Goal: Check status

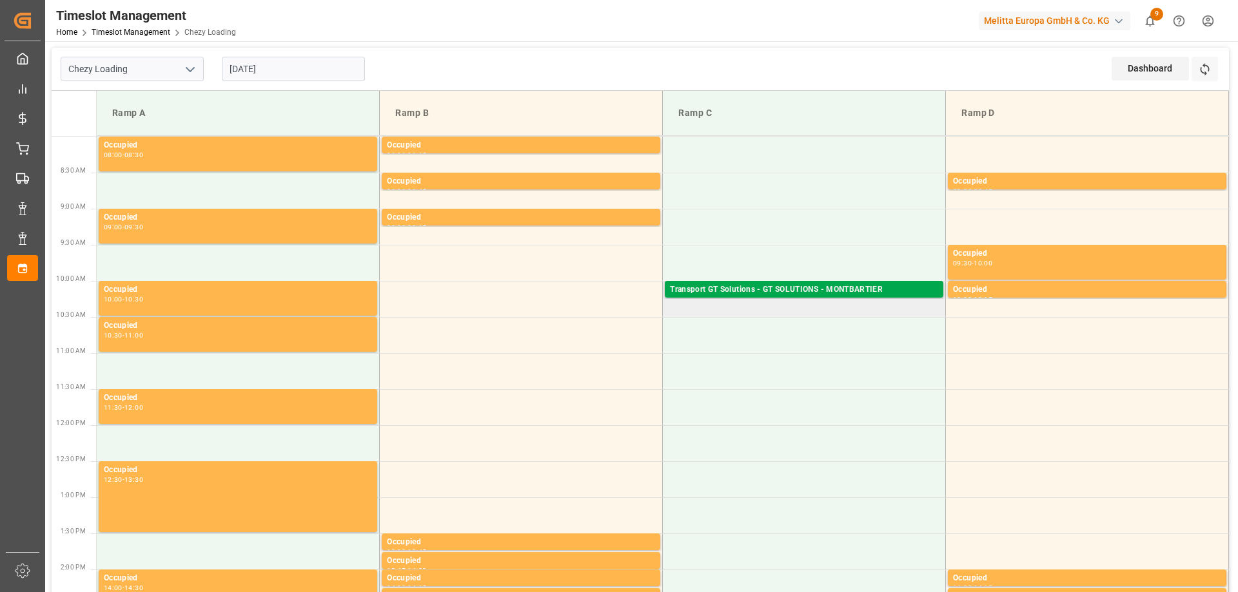
click at [814, 286] on div "Transport GT Solutions - GT SOLUTIONS - MONTBARTIER" at bounding box center [804, 290] width 268 height 13
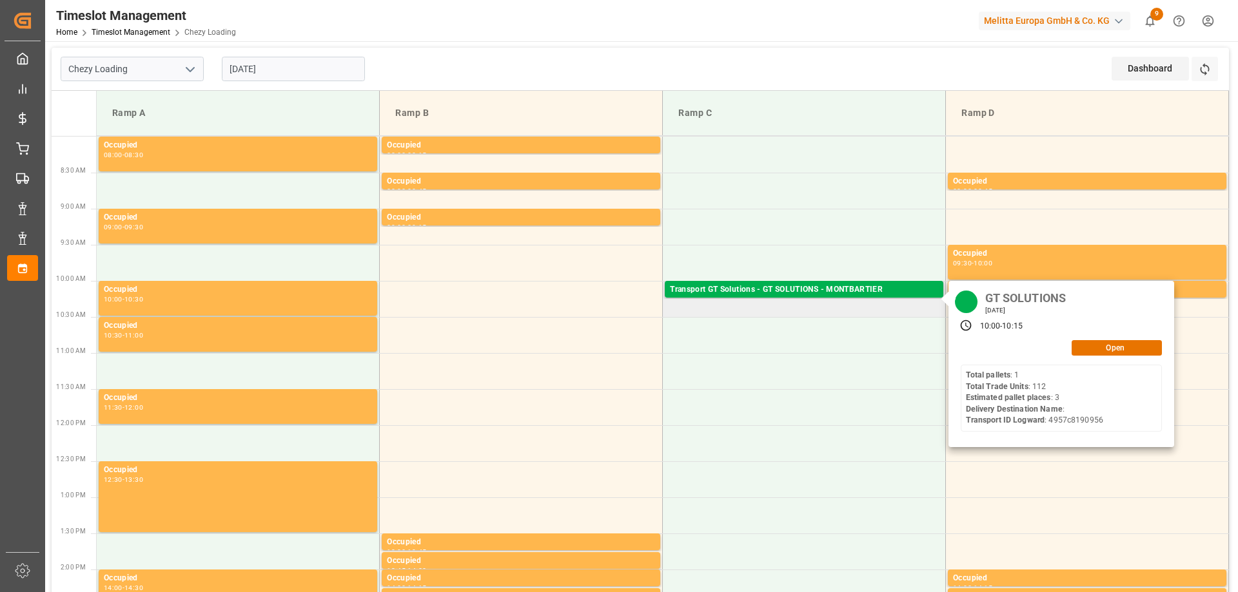
click at [1111, 338] on div "GT SOLUTIONS [DATE] 10:00 - 10:15 Open Total pallets : 1 Total Trade Units : 11…" at bounding box center [1061, 364] width 226 height 166
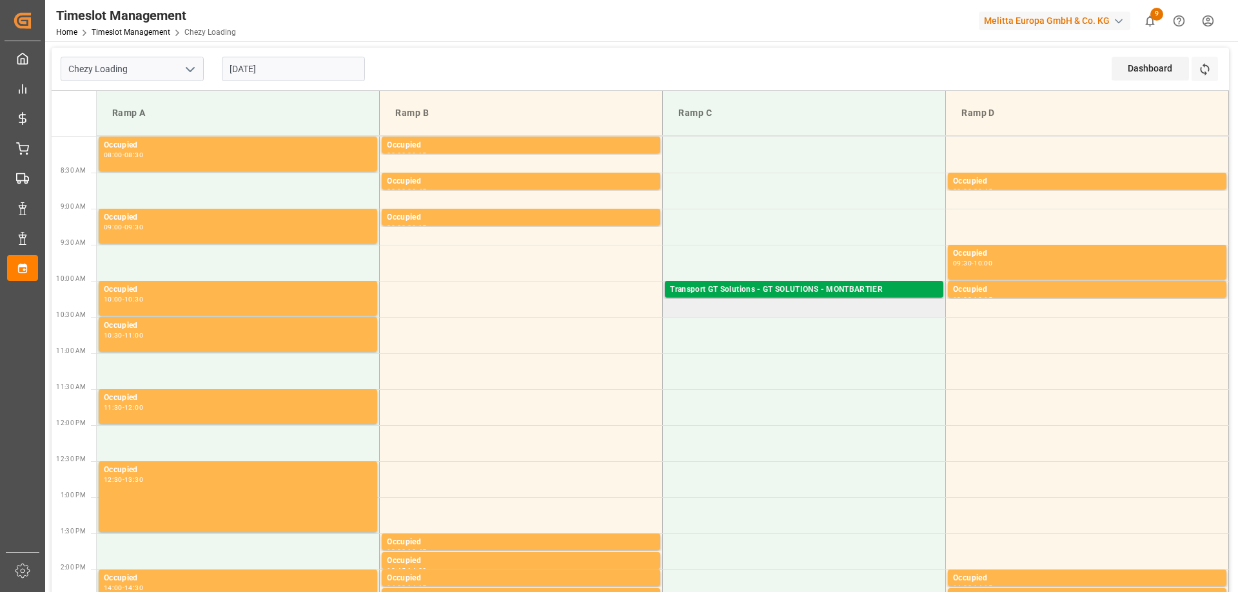
click at [850, 288] on div "Transport GT Solutions - GT SOLUTIONS - MONTBARTIER" at bounding box center [804, 290] width 268 height 13
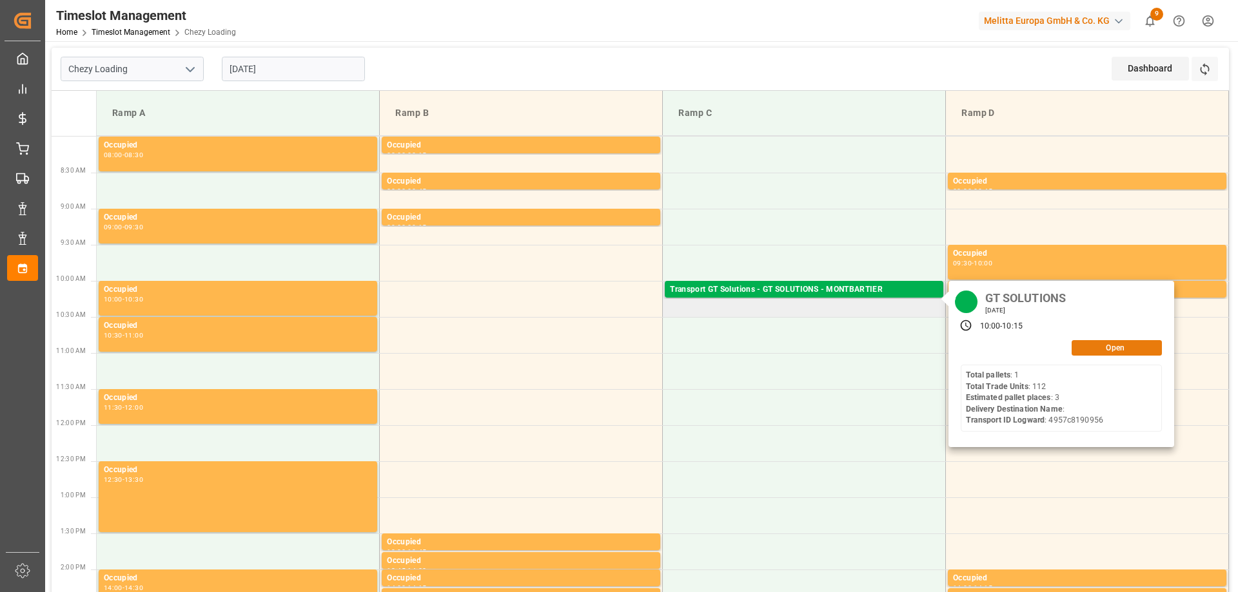
click at [1107, 342] on button "Open" at bounding box center [1116, 347] width 90 height 15
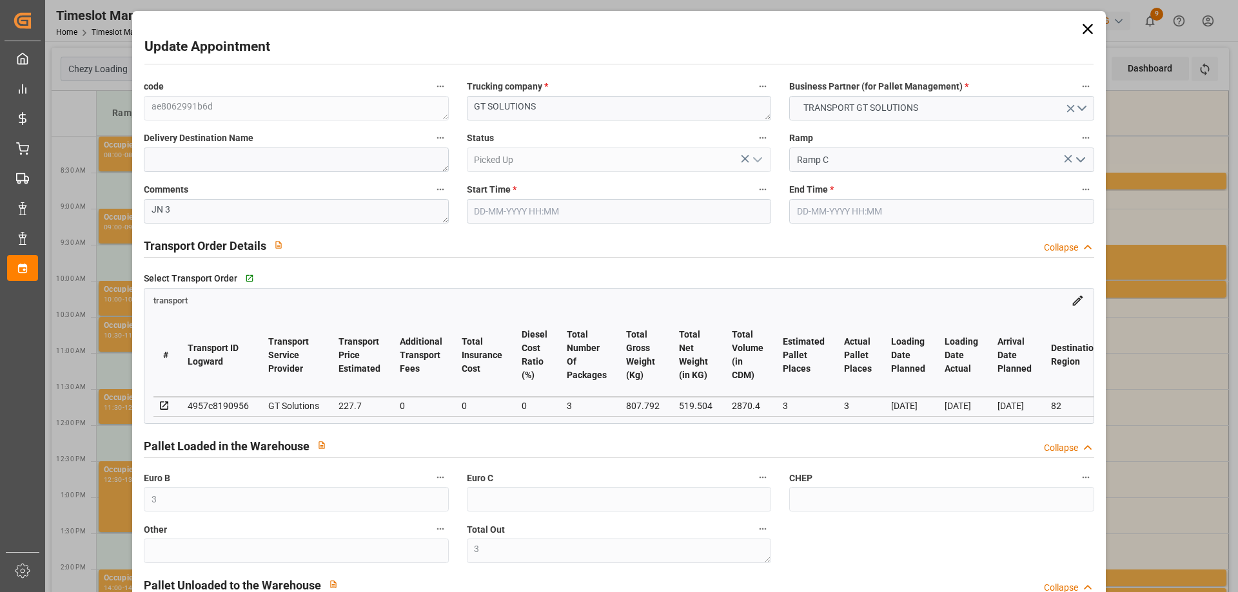
type input "[DATE] 10:00"
type input "[DATE] 10:15"
type input "[DATE] 09:16"
type input "[DATE] 11:28"
type input "[DATE]"
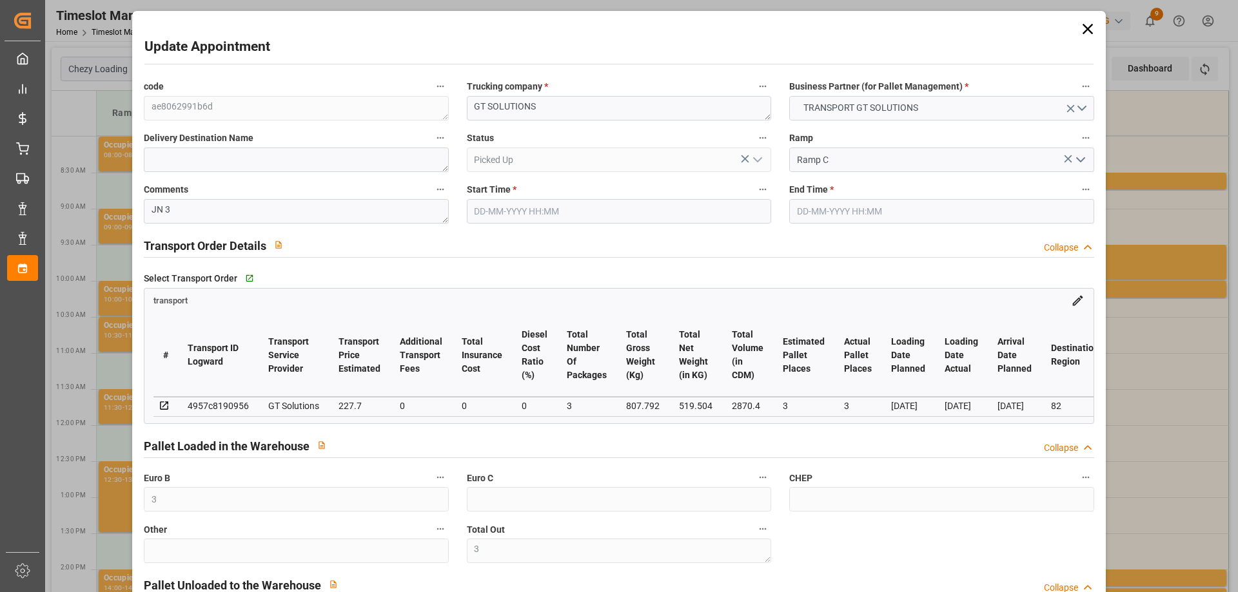
type input "[DATE]"
click at [1084, 33] on icon at bounding box center [1087, 29] width 18 height 18
